Goal: Task Accomplishment & Management: Manage account settings

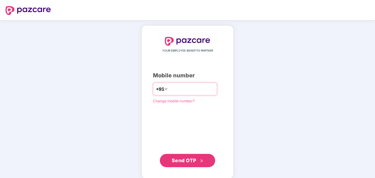
type input "*"
type input "**********"
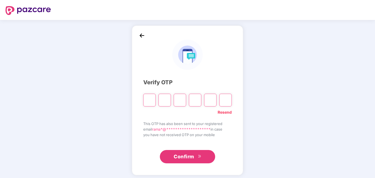
type input "*"
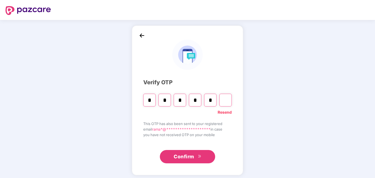
type input "*"
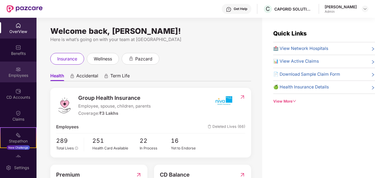
click at [14, 73] on div "Employees" at bounding box center [18, 76] width 37 height 6
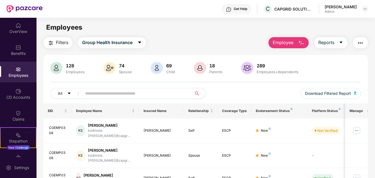
click at [124, 96] on input "text" at bounding box center [134, 93] width 99 height 8
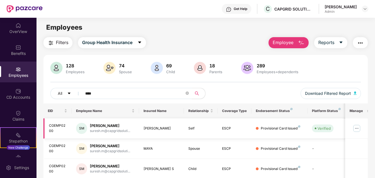
type input "****"
click at [356, 128] on img at bounding box center [357, 128] width 9 height 9
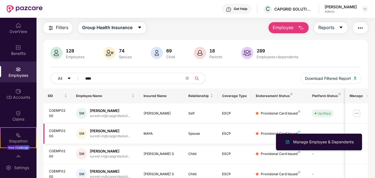
scroll to position [28, 0]
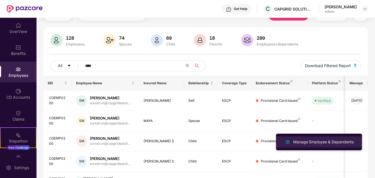
click at [324, 143] on div "Manage Employee & Dependents" at bounding box center [323, 142] width 63 height 6
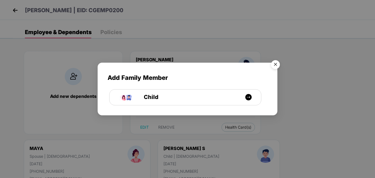
click at [273, 66] on img "Close" at bounding box center [276, 66] width 16 height 16
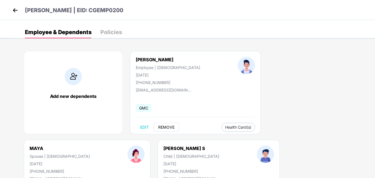
click at [163, 129] on span "REMOVE" at bounding box center [166, 127] width 16 height 4
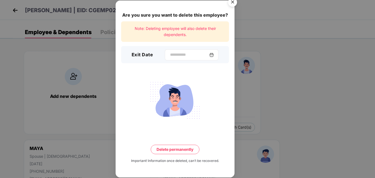
click at [175, 50] on div at bounding box center [192, 54] width 54 height 11
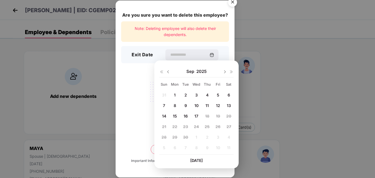
click at [220, 94] on div "5" at bounding box center [218, 95] width 8 height 8
type input "**********"
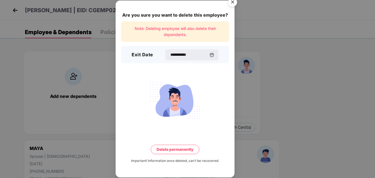
click at [172, 151] on button "Delete permanently" at bounding box center [175, 149] width 49 height 9
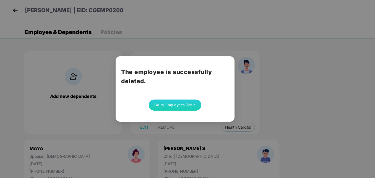
click at [182, 104] on button "Go to Employees Table" at bounding box center [175, 104] width 53 height 11
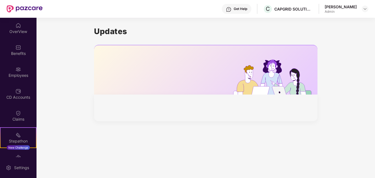
drag, startPoint x: 217, startPoint y: 10, endPoint x: 176, endPoint y: 12, distance: 41.3
click at [176, 12] on div "Get Help C CAPGRID SOLUTIONS PRIVATE LIMITED [PERSON_NAME] Admin" at bounding box center [206, 9] width 326 height 18
click at [21, 74] on div "Employees" at bounding box center [18, 76] width 37 height 6
